Goal: Information Seeking & Learning: Learn about a topic

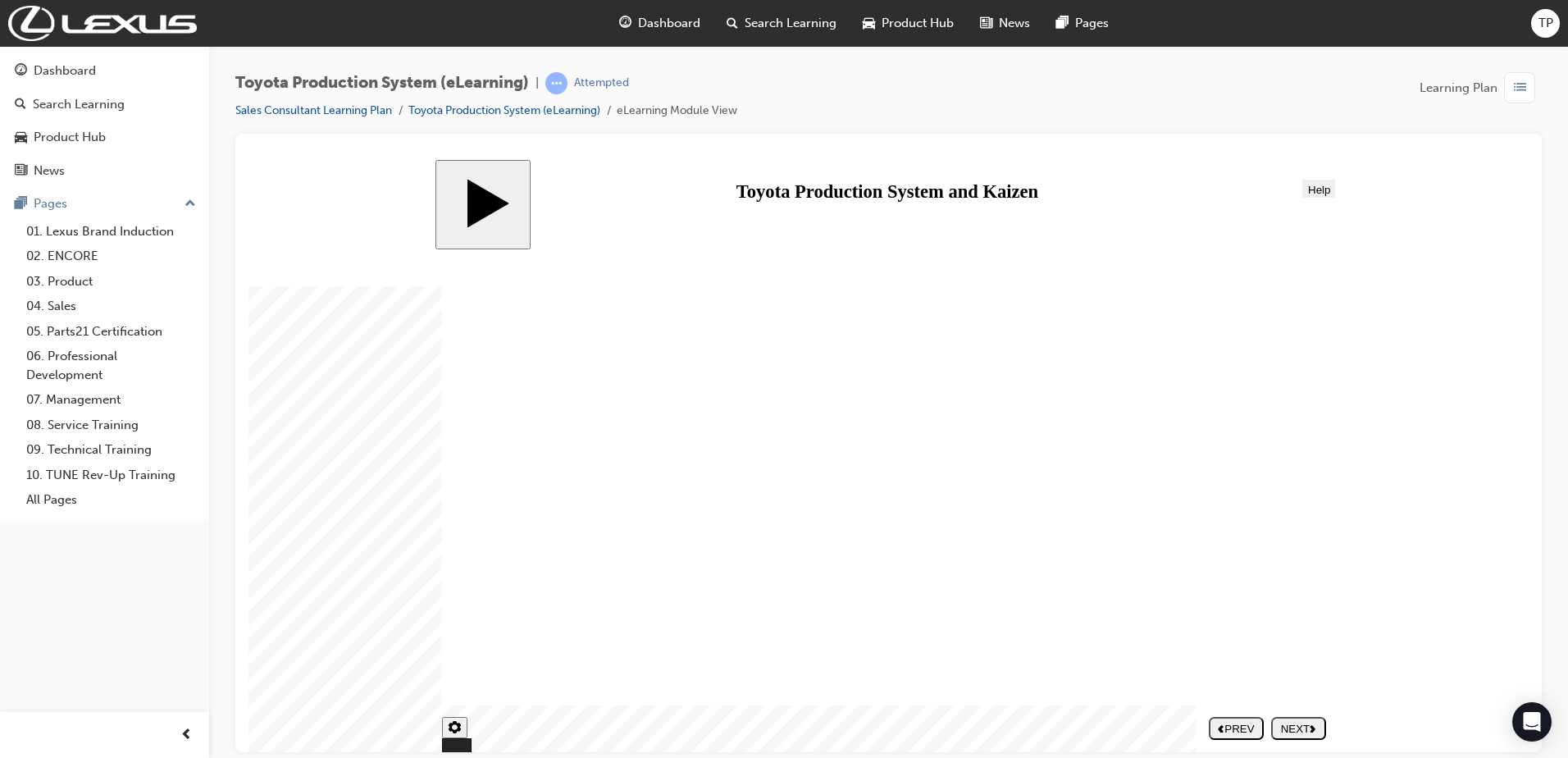
click at [664, 17] on span "Dashboard" at bounding box center [669, 22] width 62 height 18
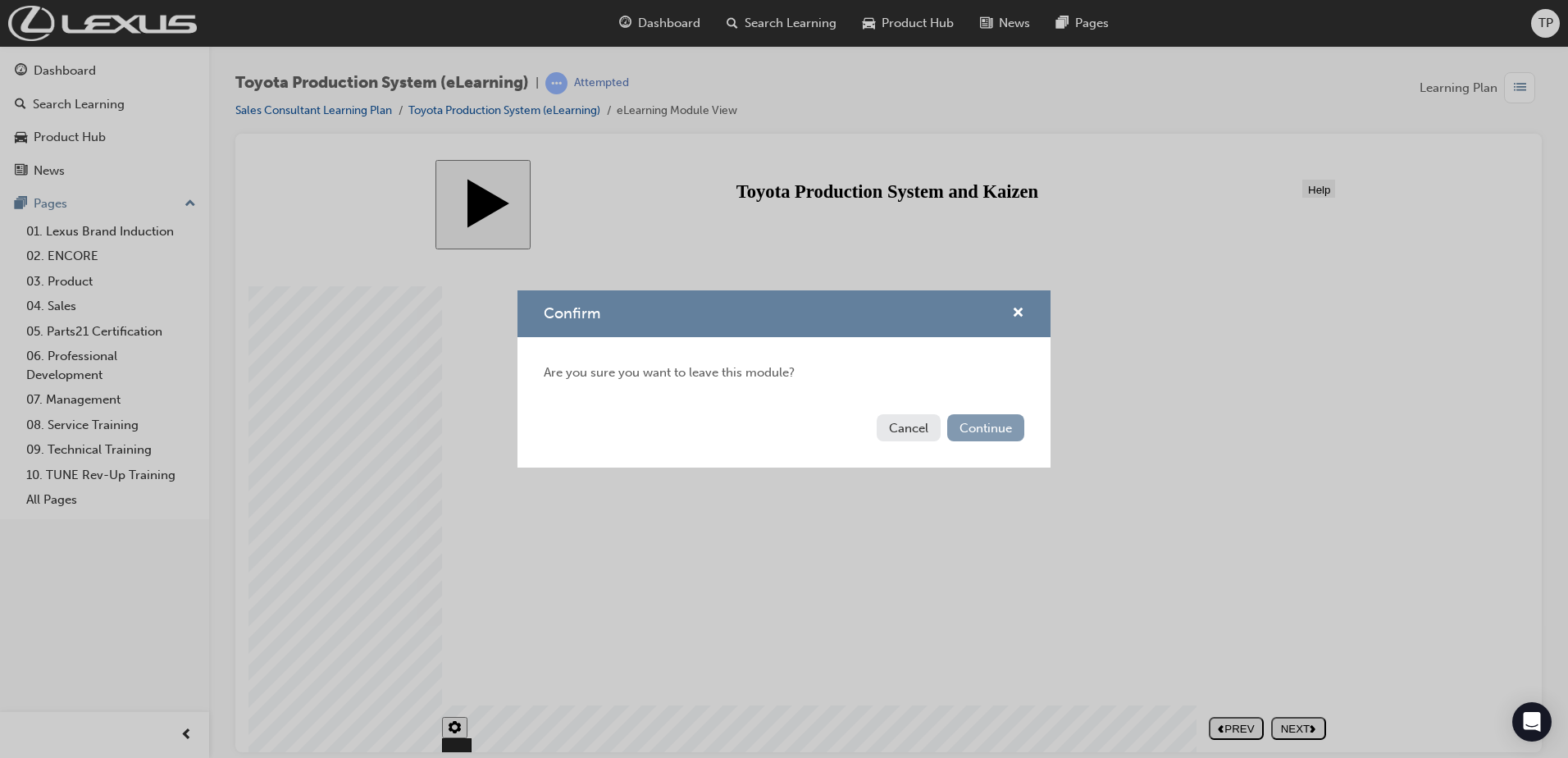
click at [1010, 419] on button "Continue" at bounding box center [986, 428] width 77 height 27
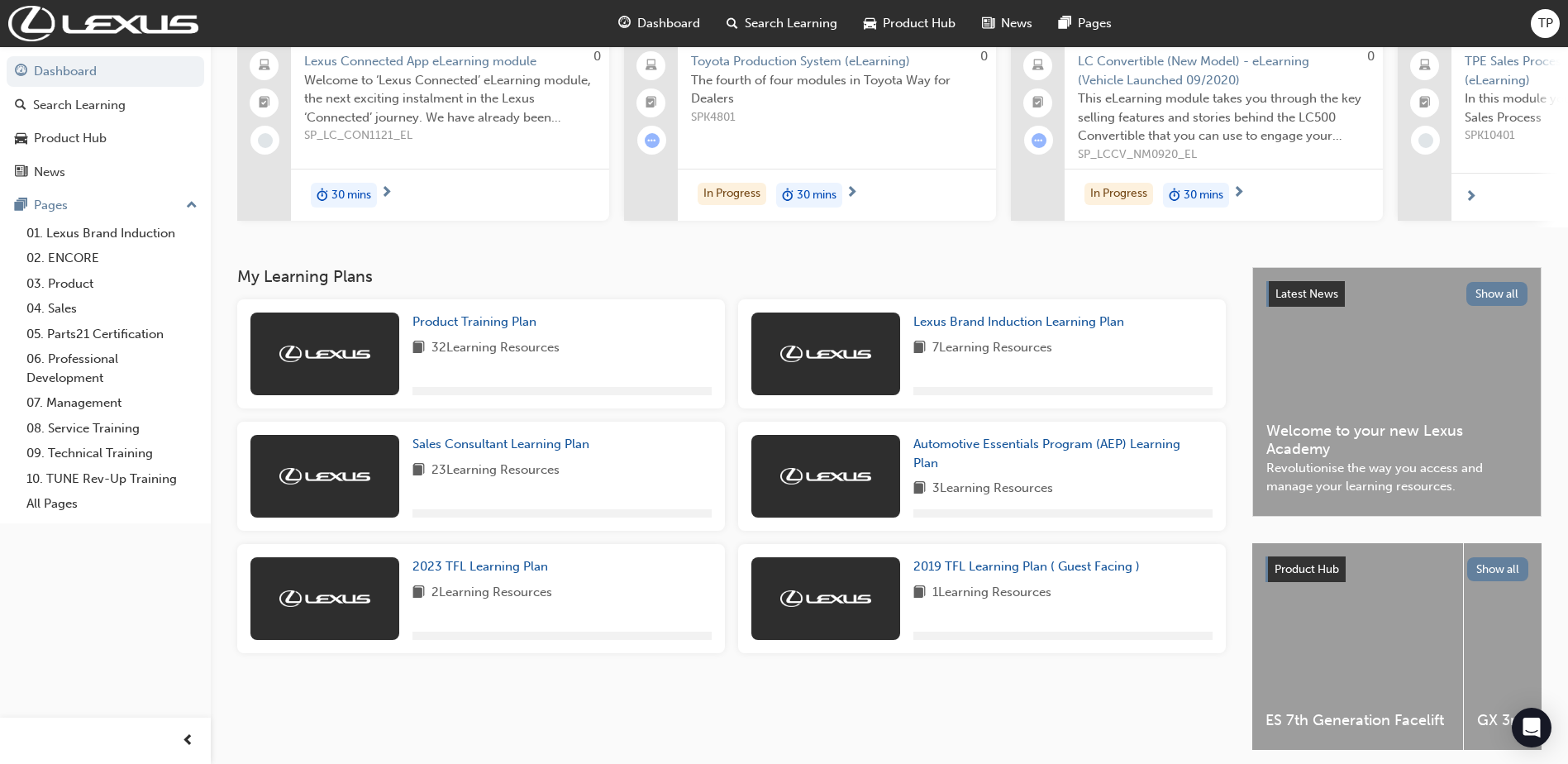
scroll to position [165, 0]
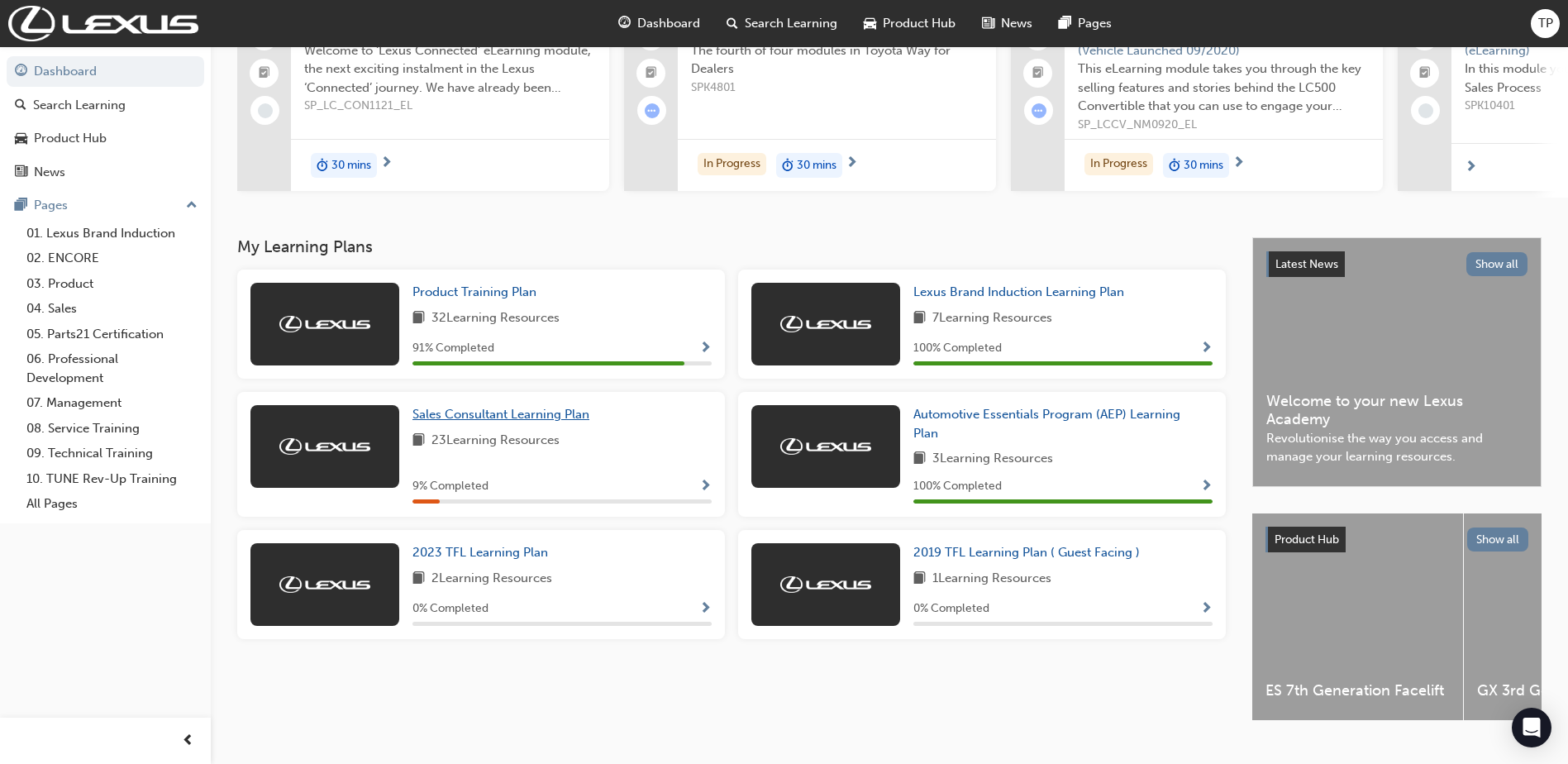
click at [557, 422] on span "Sales Consultant Learning Plan" at bounding box center [501, 414] width 177 height 15
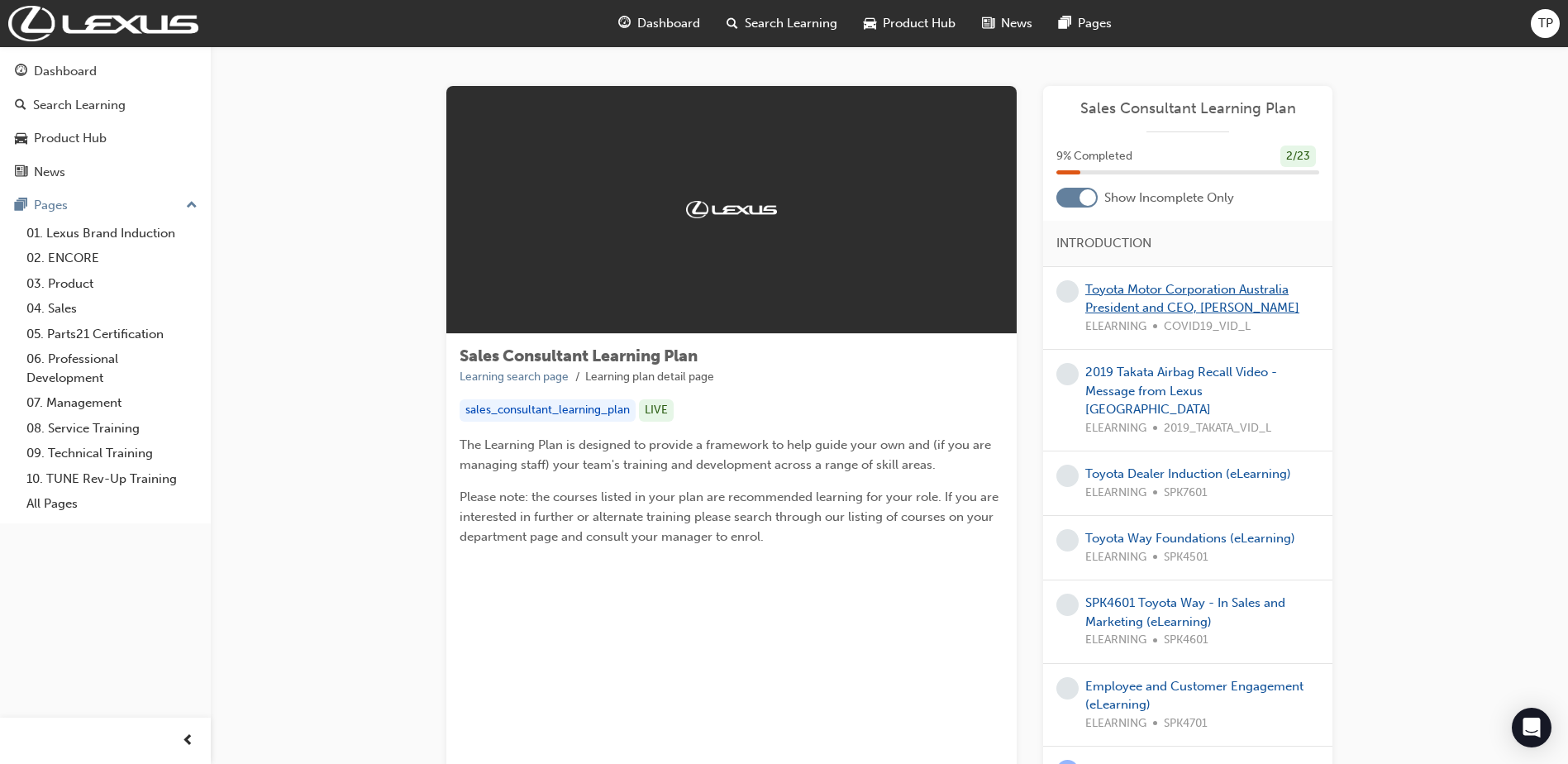
click at [1126, 303] on link "Toyota Motor Corporation Australia President and CEO, [PERSON_NAME]" at bounding box center [1191, 299] width 214 height 34
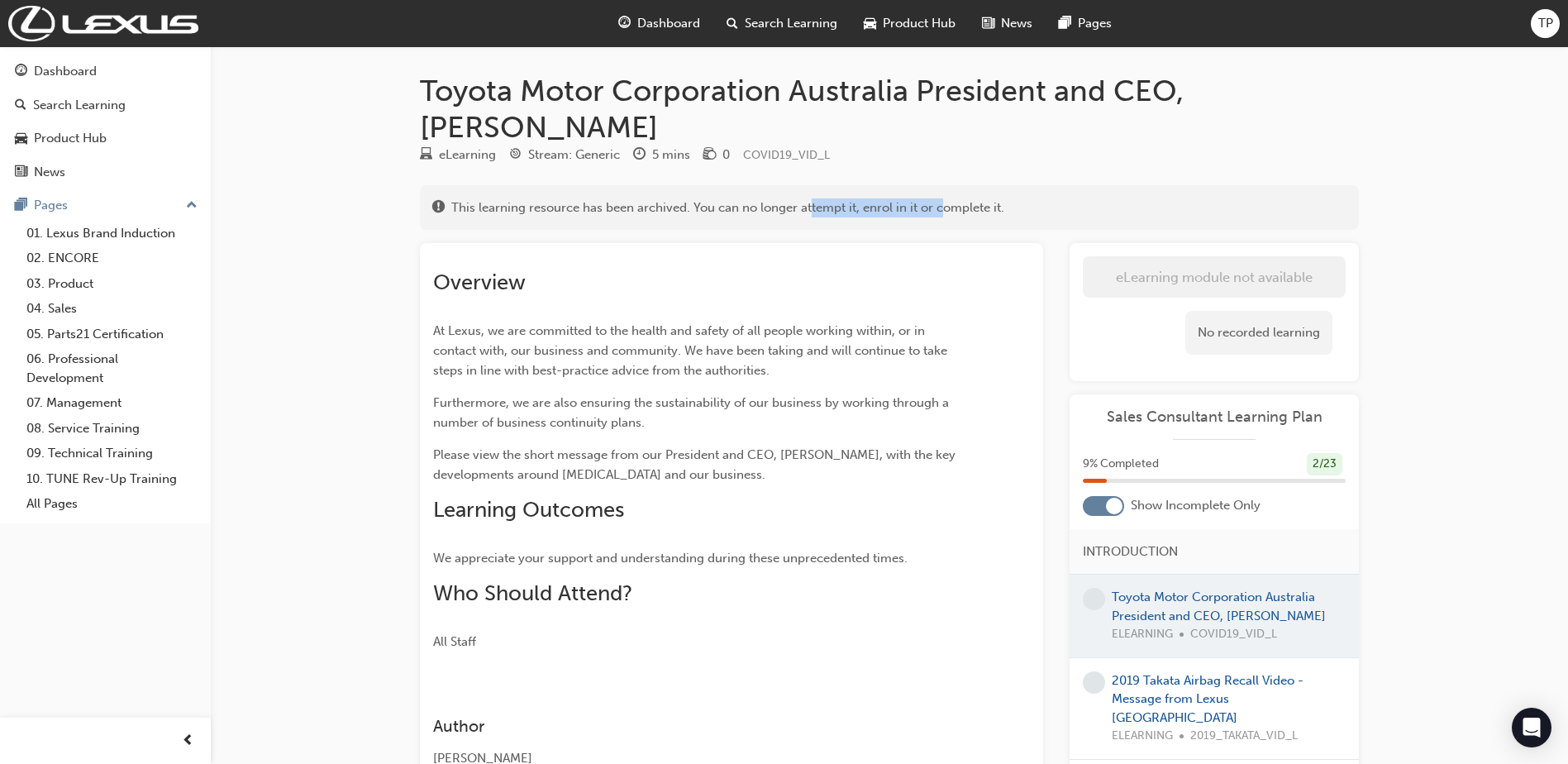
drag, startPoint x: 810, startPoint y: 211, endPoint x: 943, endPoint y: 208, distance: 133.0
click at [943, 208] on span "This learning resource has been archived. You can no longer attempt it, enrol i…" at bounding box center [727, 207] width 553 height 19
drag, startPoint x: 943, startPoint y: 208, endPoint x: 943, endPoint y: 227, distance: 19.0
click at [943, 227] on div "This learning resource has been archived. You can no longer attempt it, enrol i…" at bounding box center [889, 208] width 939 height 46
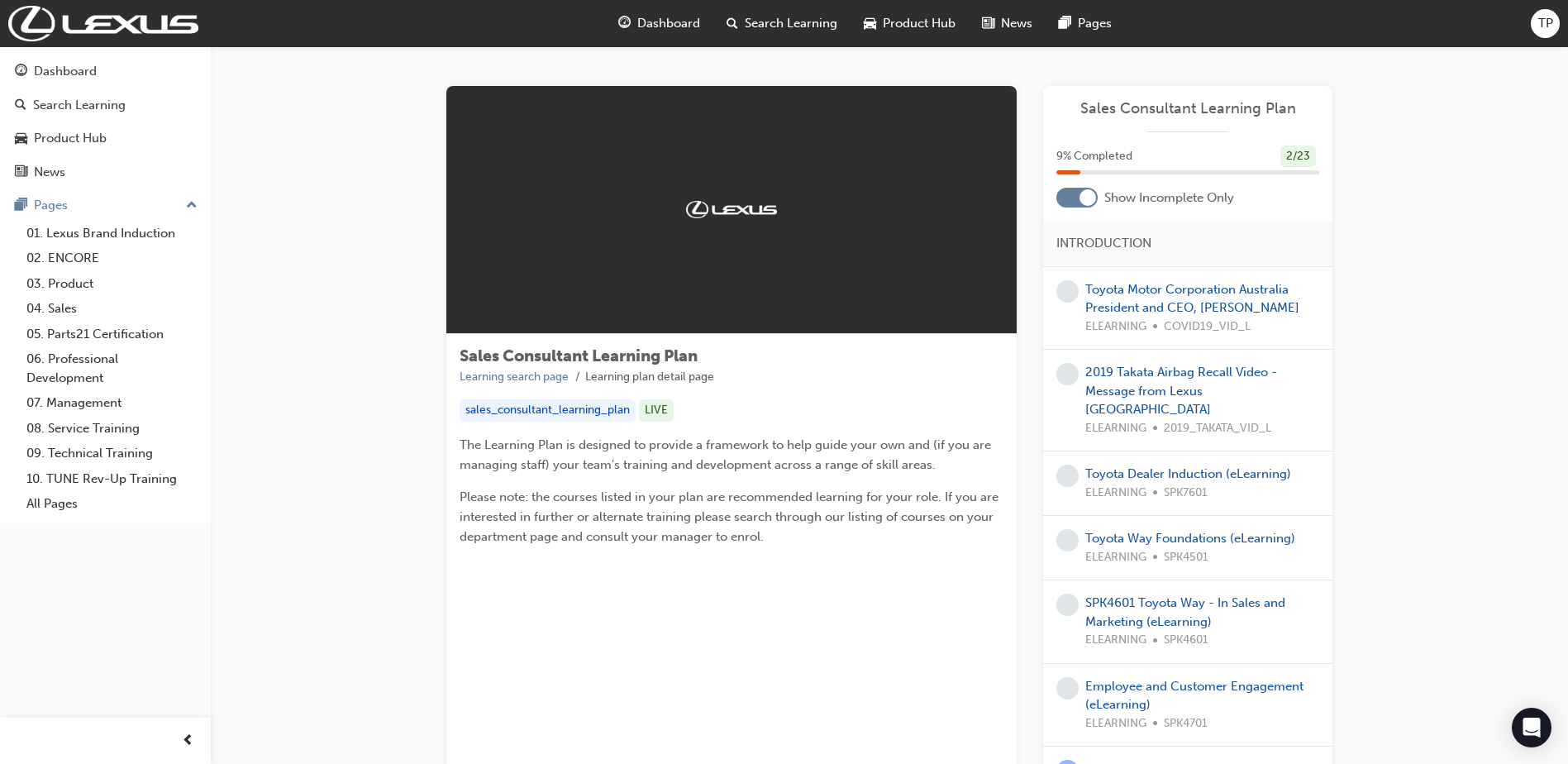
click at [704, 20] on div "Dashboard" at bounding box center [659, 23] width 108 height 34
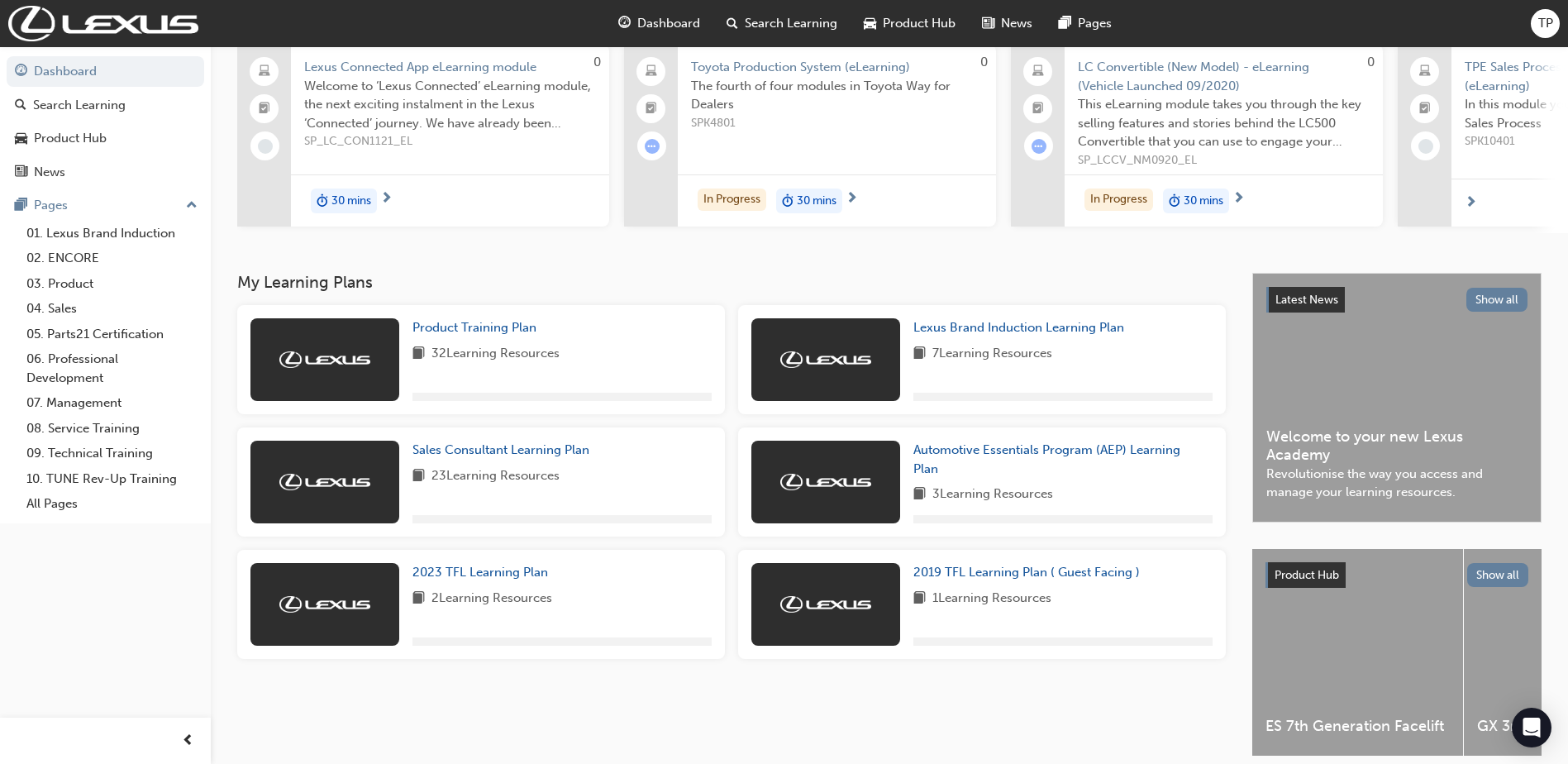
scroll to position [206, 0]
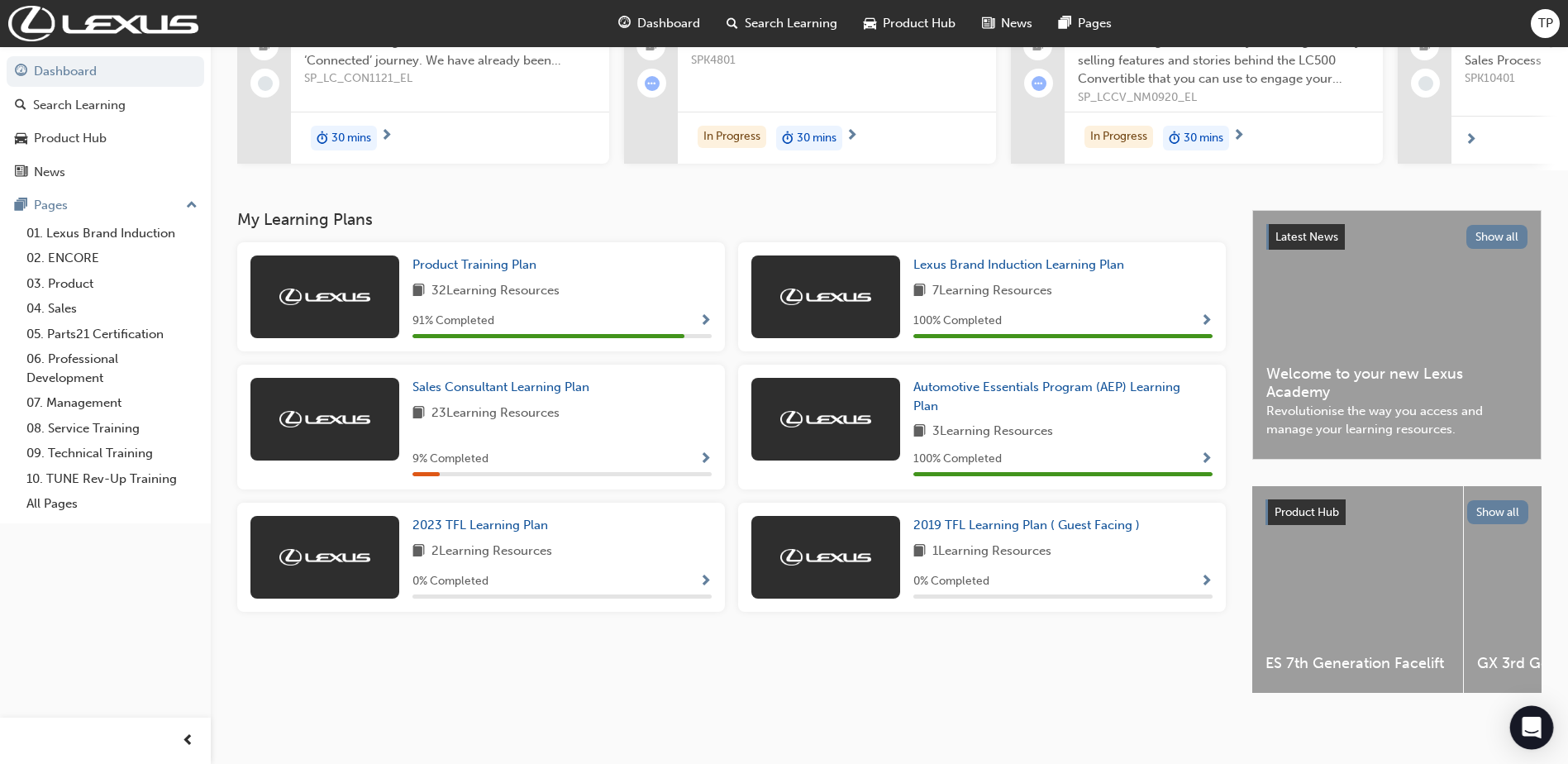
click at [1525, 721] on icon "Open Intercom Messenger" at bounding box center [1530, 727] width 19 height 21
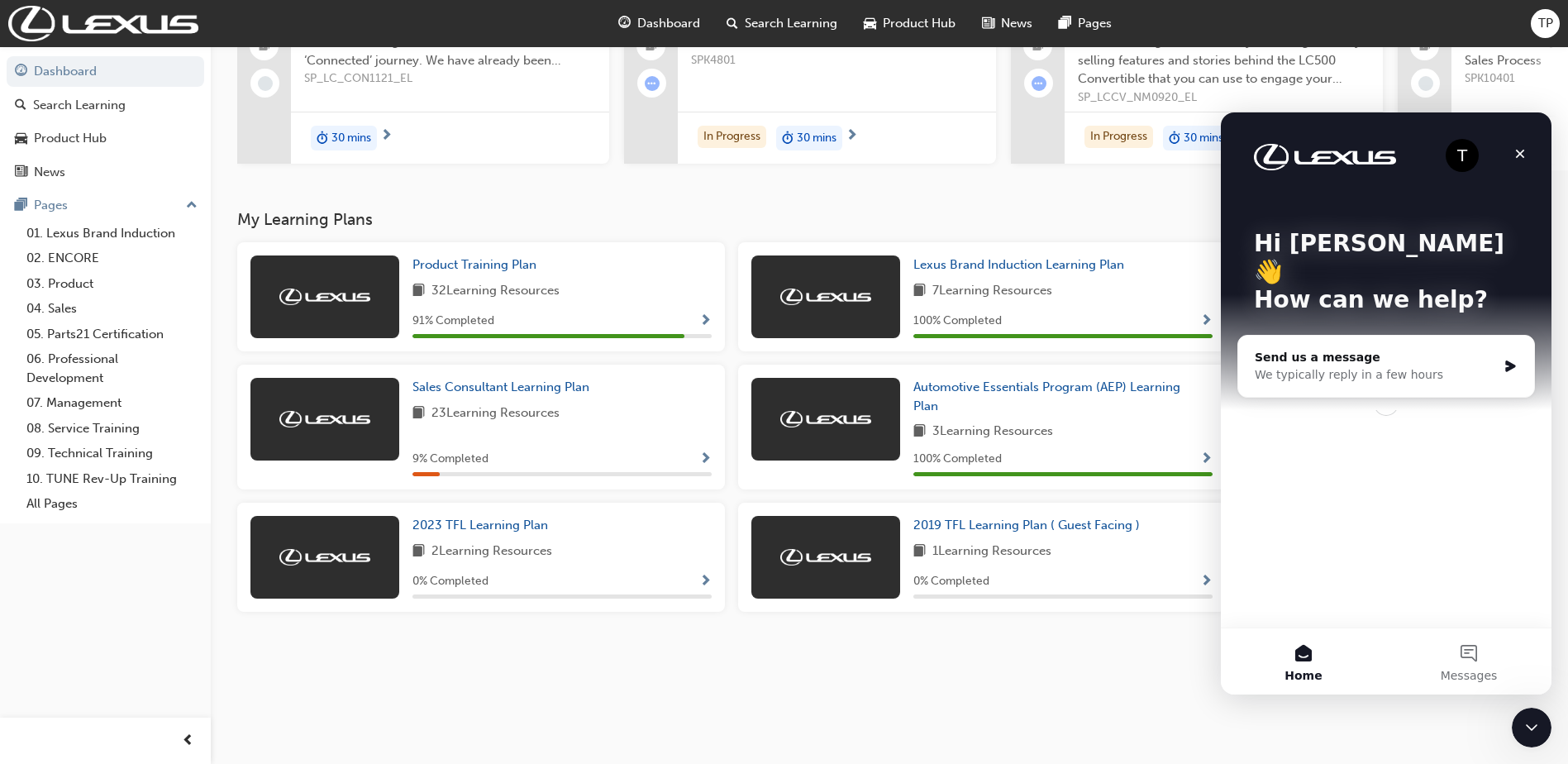
scroll to position [0, 0]
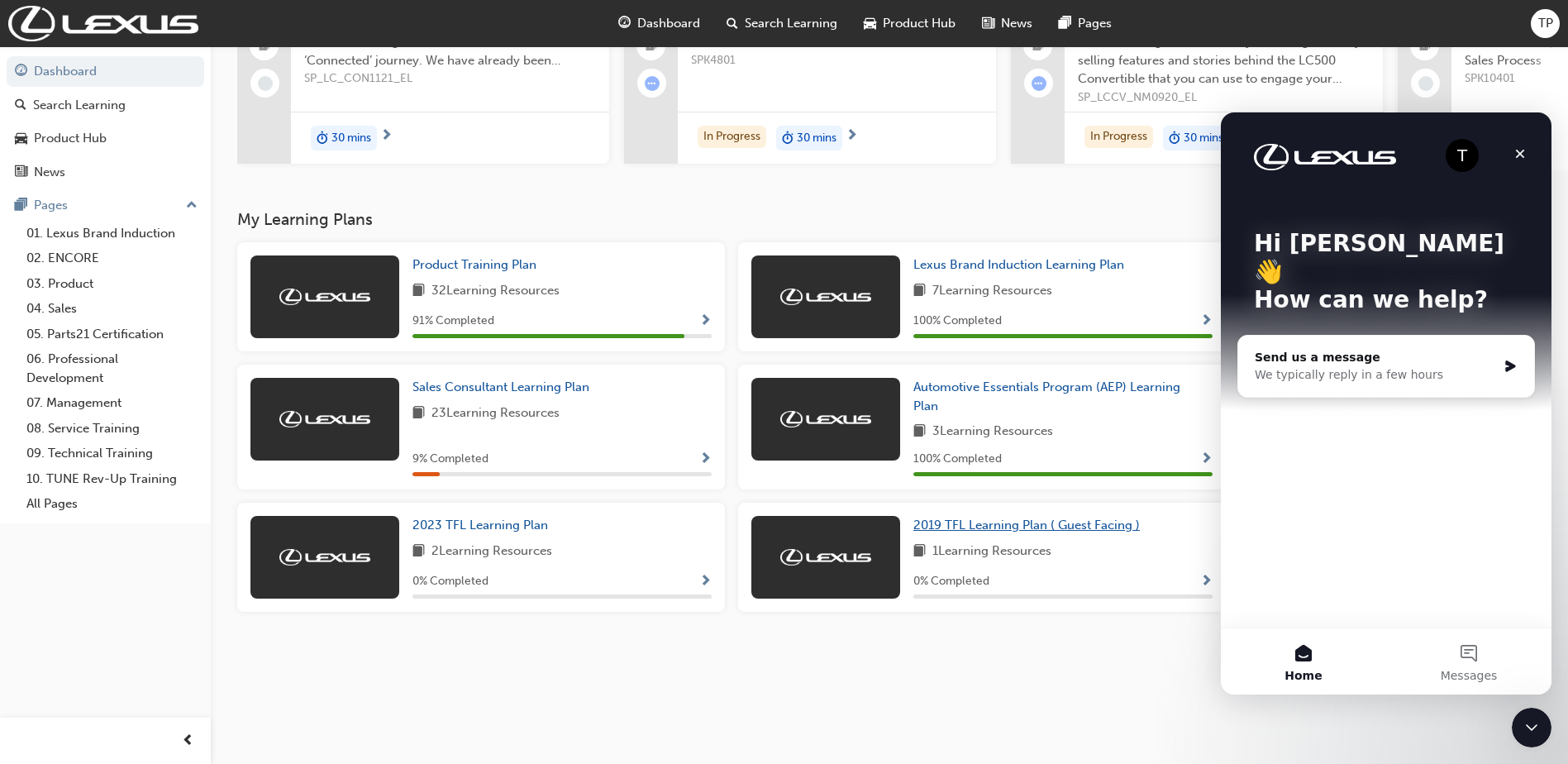
click at [1013, 518] on span "2019 TFL Learning Plan ( Guest Facing )" at bounding box center [1026, 524] width 226 height 15
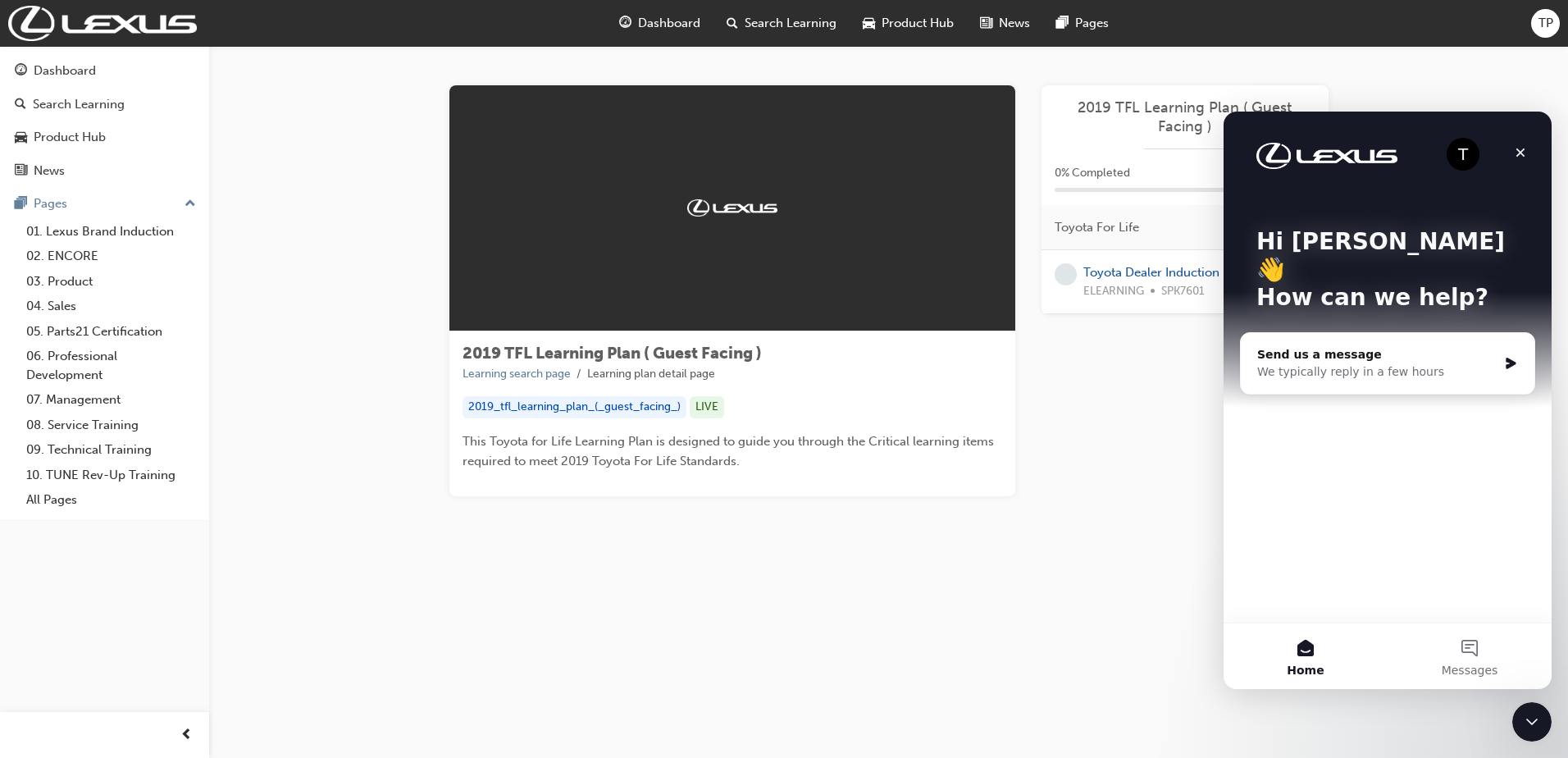
click at [1100, 503] on div "2019 TFL Learning Plan ( Guest Facing ) Learning search page Learning plan deta…" at bounding box center [889, 317] width 932 height 464
click at [1512, 333] on div "Send us a message We typically reply in a few hours" at bounding box center [1387, 363] width 293 height 61
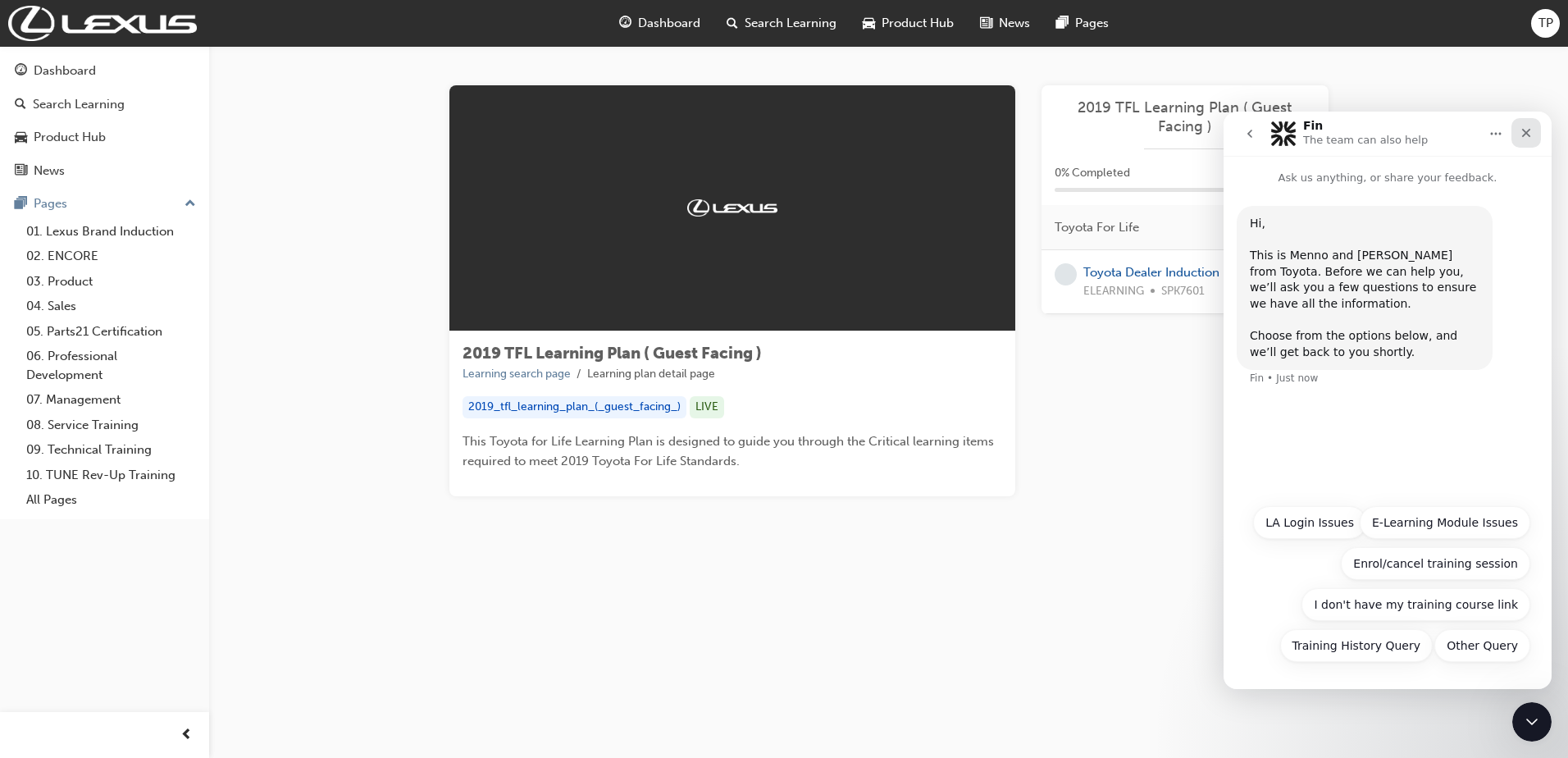
click at [1528, 131] on icon "Close" at bounding box center [1526, 133] width 9 height 9
